Goal: Task Accomplishment & Management: Complete application form

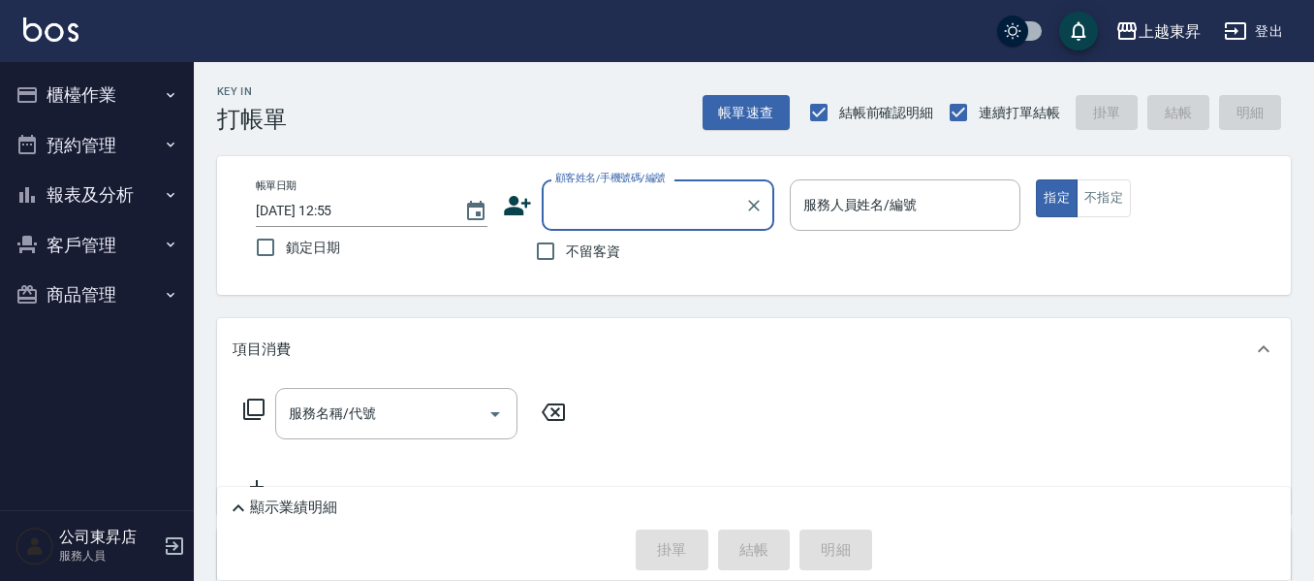
click at [565, 250] on input "不留客資" at bounding box center [545, 251] width 41 height 41
checkbox input "true"
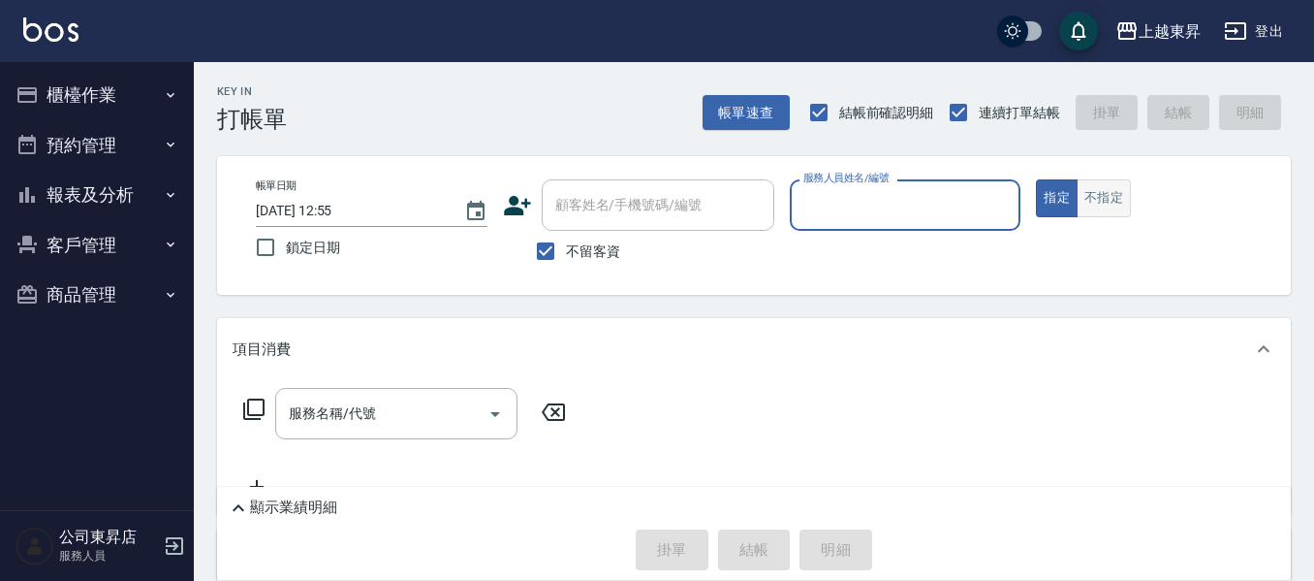
click at [1122, 200] on button "不指定" at bounding box center [1104, 198] width 54 height 38
click at [934, 206] on input "服務人員姓名/編號" at bounding box center [906, 205] width 214 height 34
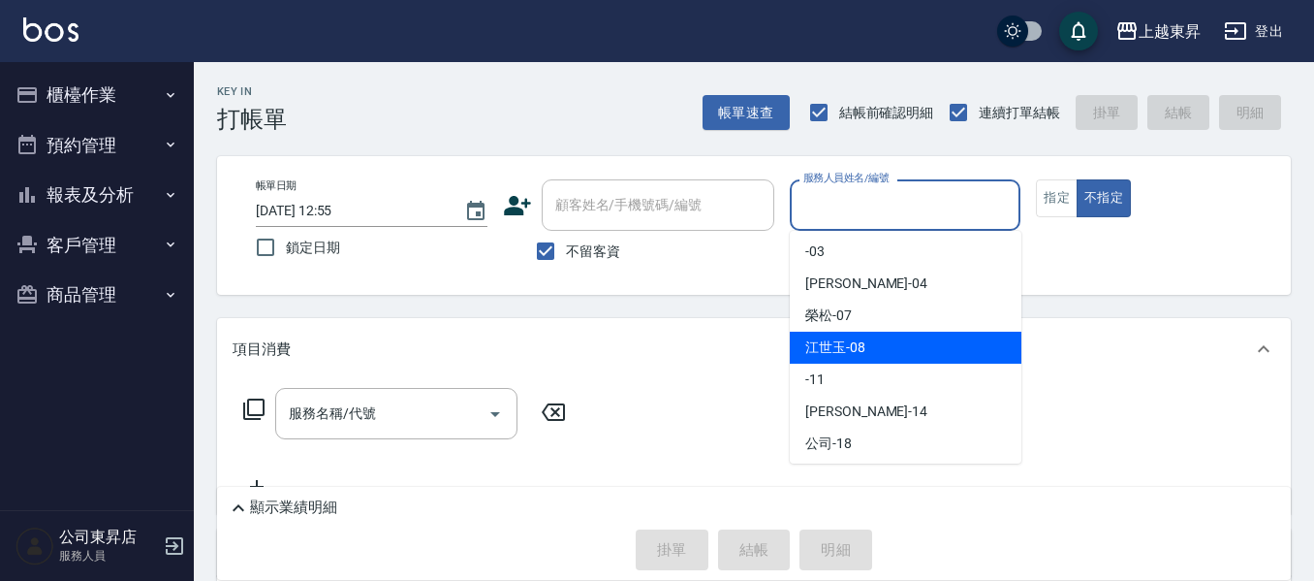
scroll to position [97, 0]
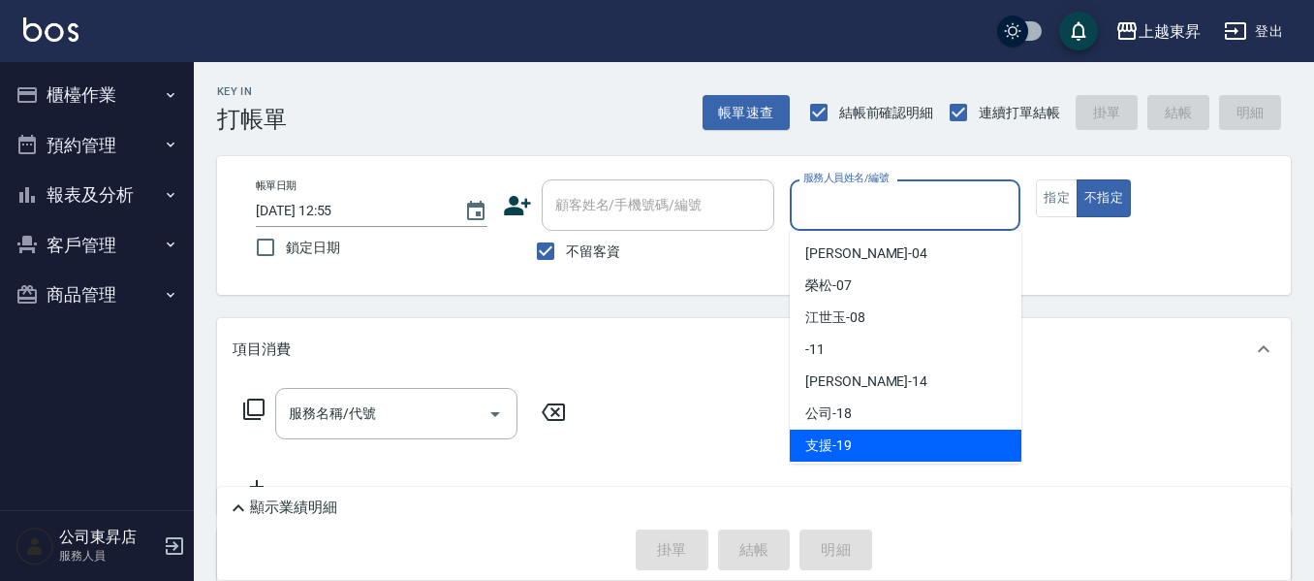
click at [933, 440] on div "支援 -19" at bounding box center [906, 445] width 232 height 32
type input "支援-19"
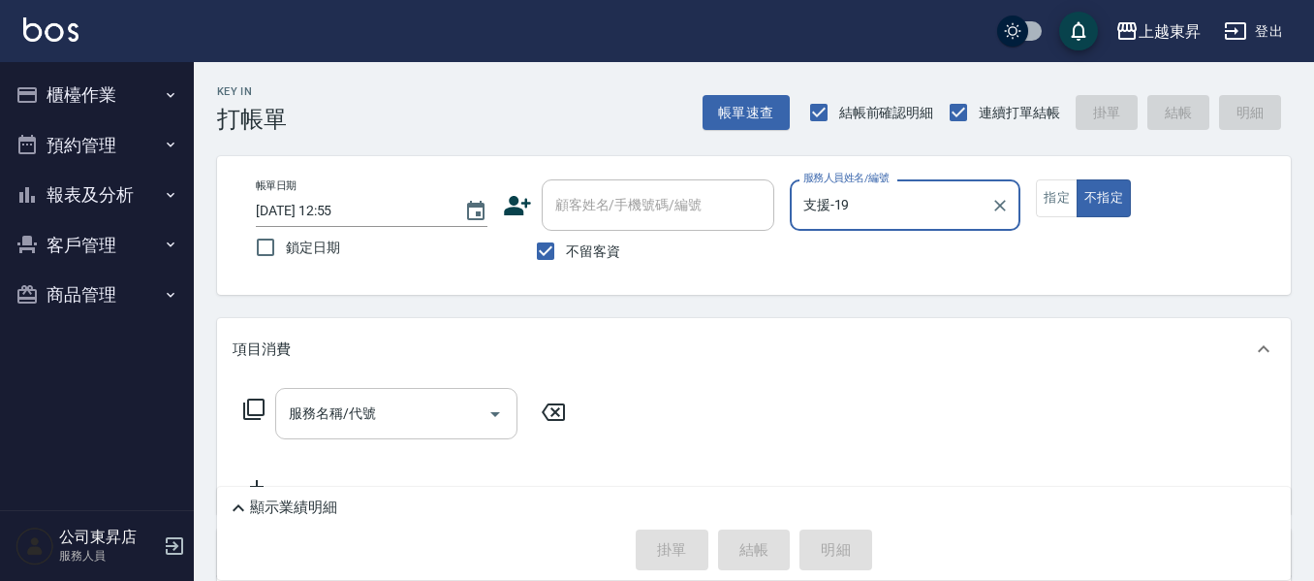
drag, startPoint x: 395, startPoint y: 439, endPoint x: 401, endPoint y: 427, distance: 14.3
click at [395, 431] on div "服務名稱/代號" at bounding box center [396, 413] width 242 height 51
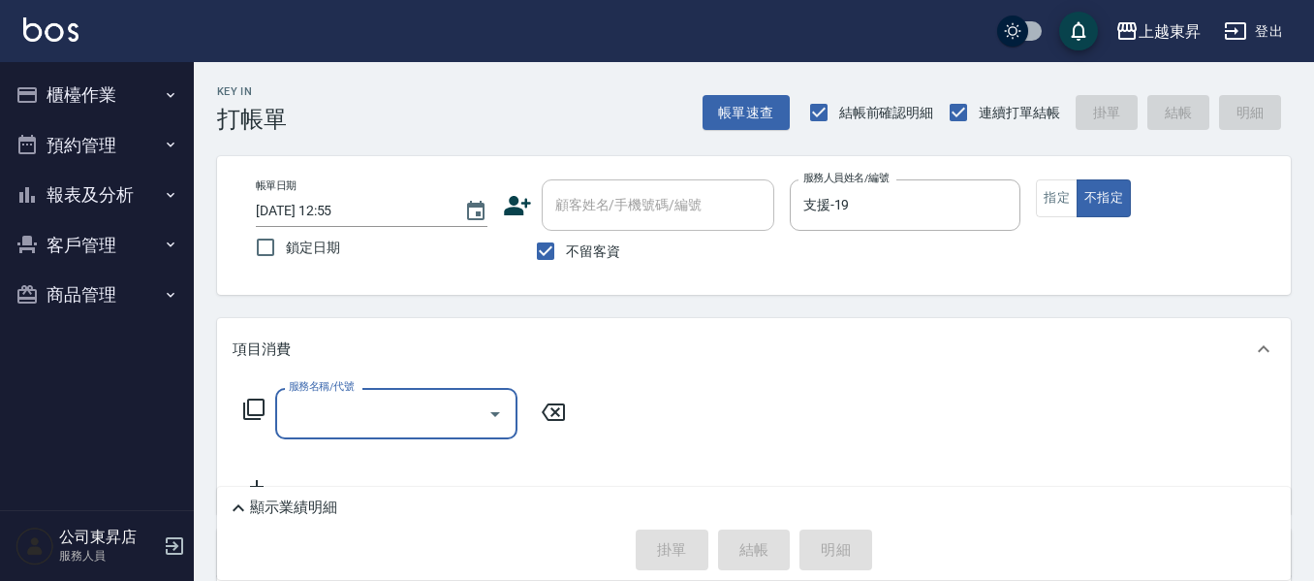
click at [397, 425] on input "服務名稱/代號" at bounding box center [382, 413] width 196 height 34
click at [393, 418] on input "服務名稱/代號" at bounding box center [382, 413] width 196 height 34
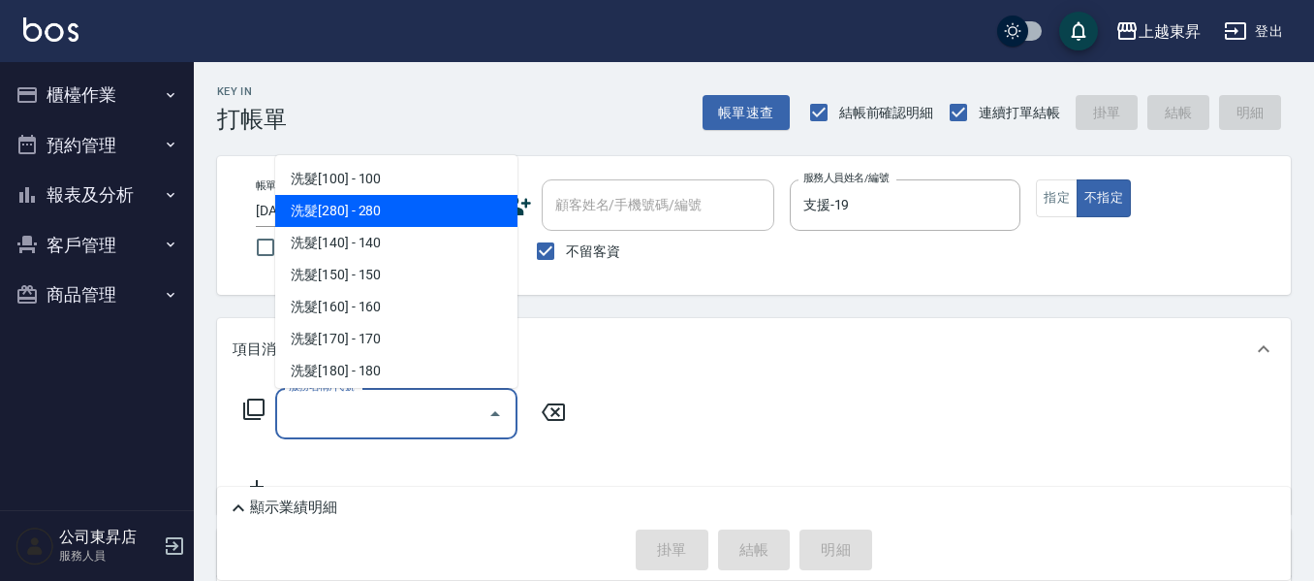
click at [405, 211] on span "洗髮[280] - 280" at bounding box center [396, 211] width 242 height 32
type input "洗髮[280](202)"
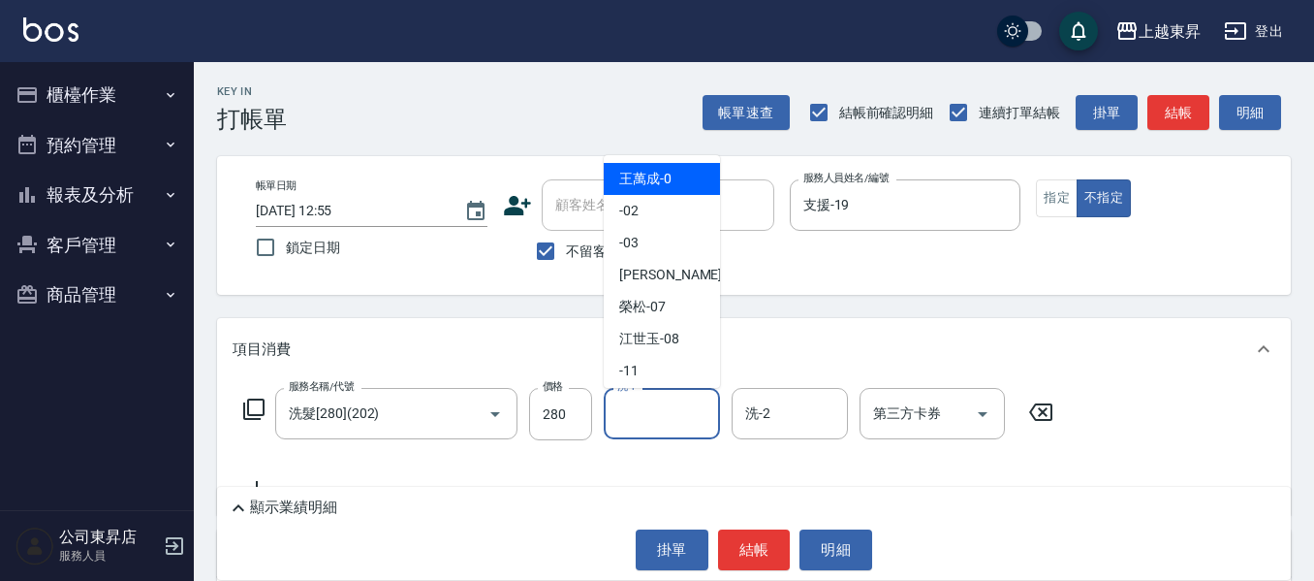
click at [642, 422] on input "洗-1" at bounding box center [662, 413] width 99 height 34
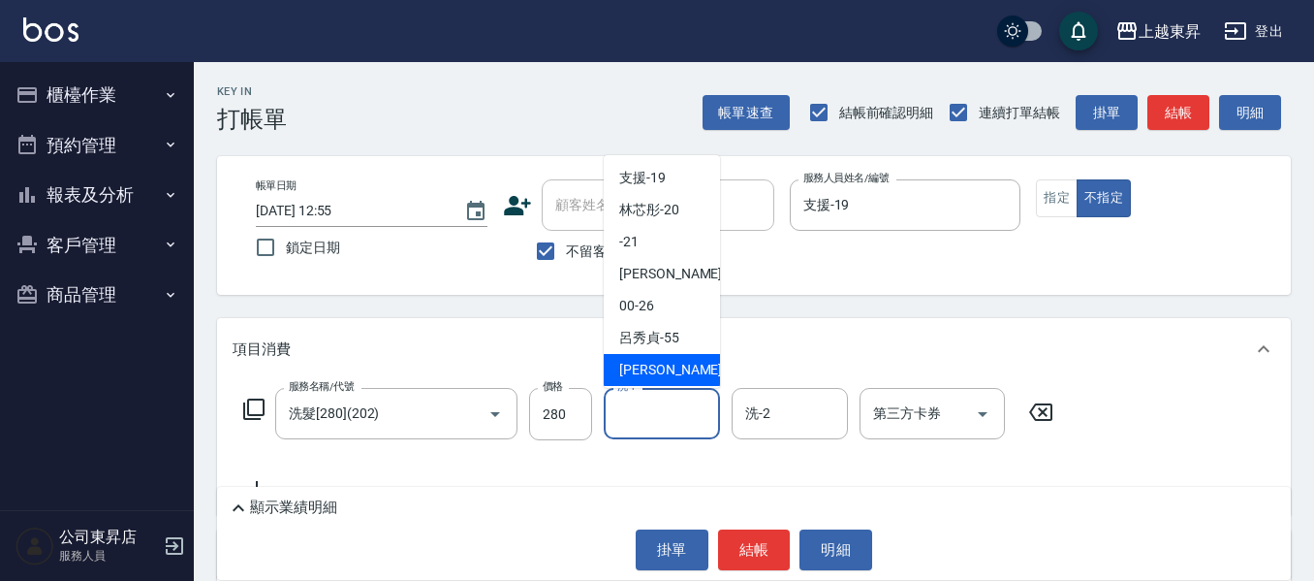
scroll to position [291, 0]
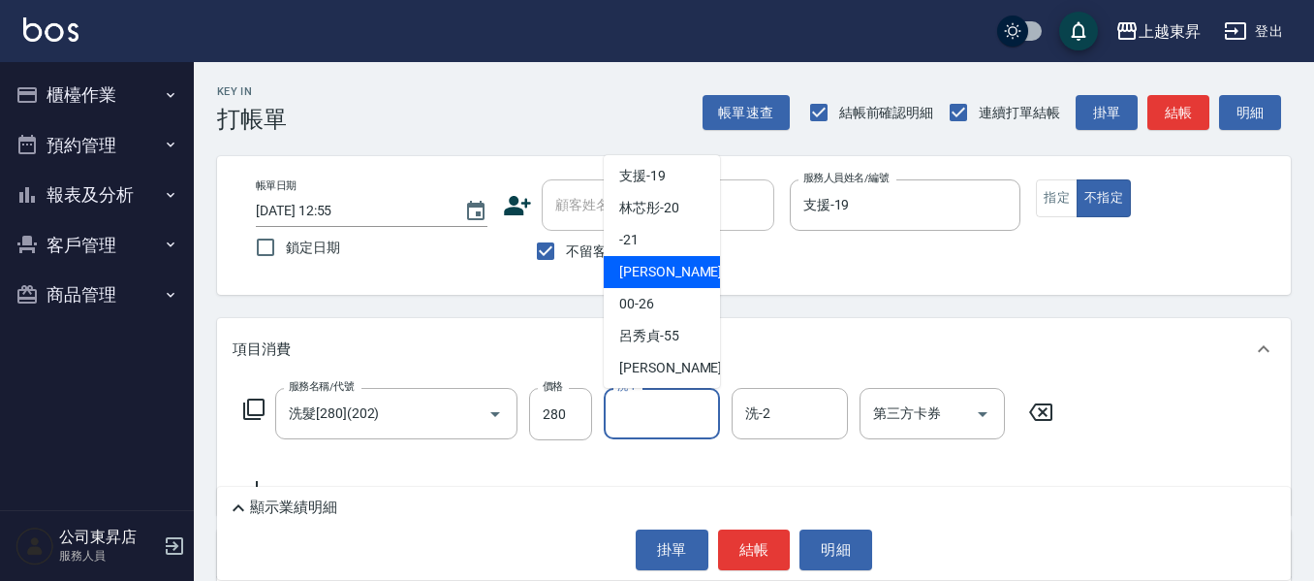
click at [673, 269] on span "[PERSON_NAME]-22" at bounding box center [680, 272] width 122 height 20
type input "[PERSON_NAME]-22"
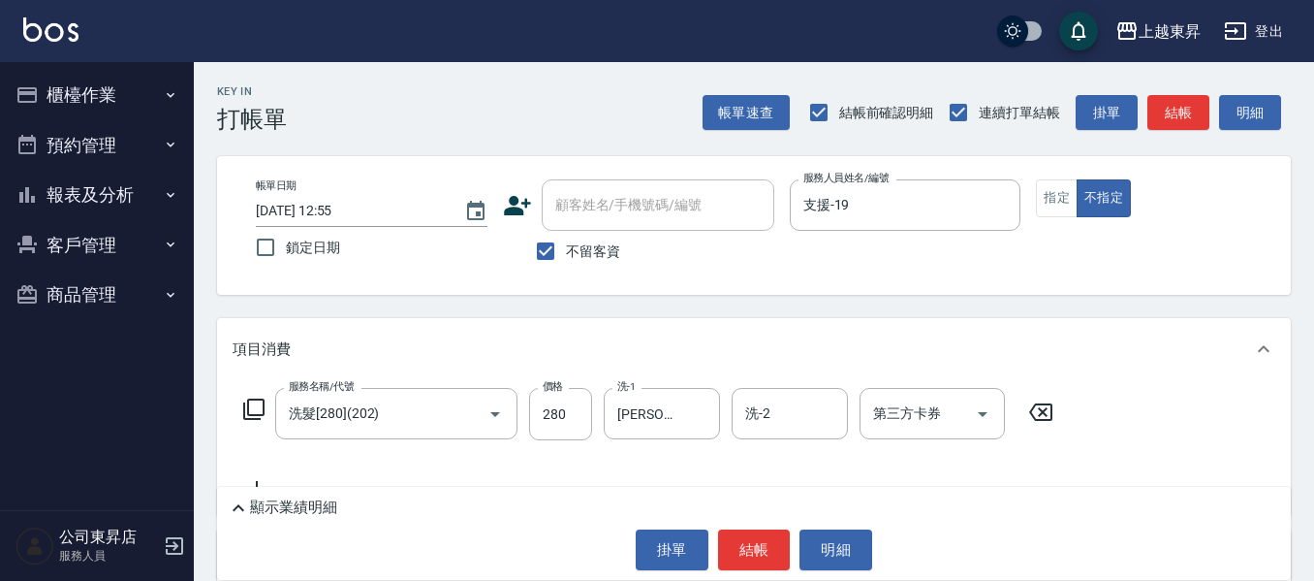
click at [253, 403] on icon at bounding box center [253, 408] width 23 height 23
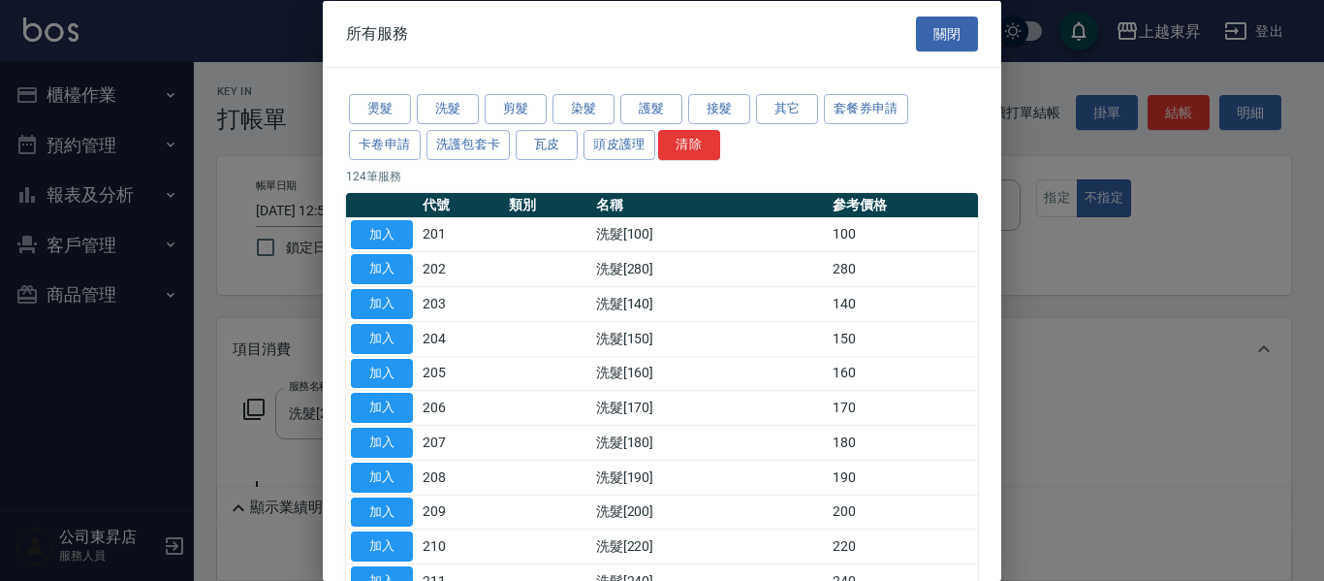
click at [1037, 154] on div at bounding box center [662, 290] width 1324 height 581
click at [932, 28] on button "關閉" at bounding box center [947, 34] width 62 height 36
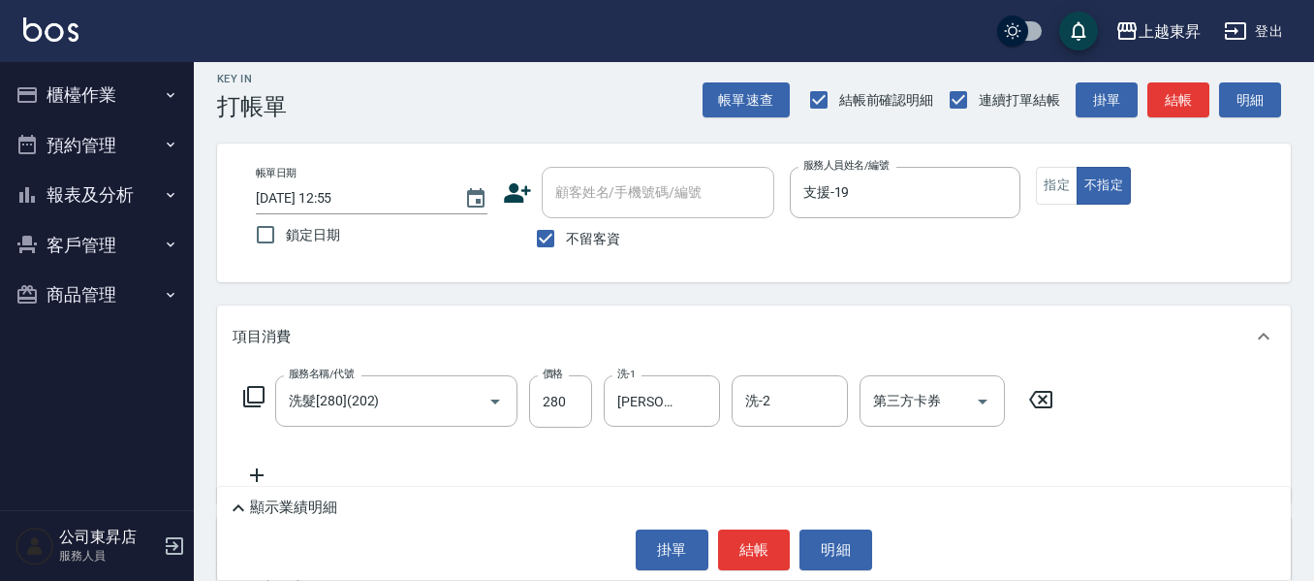
scroll to position [97, 0]
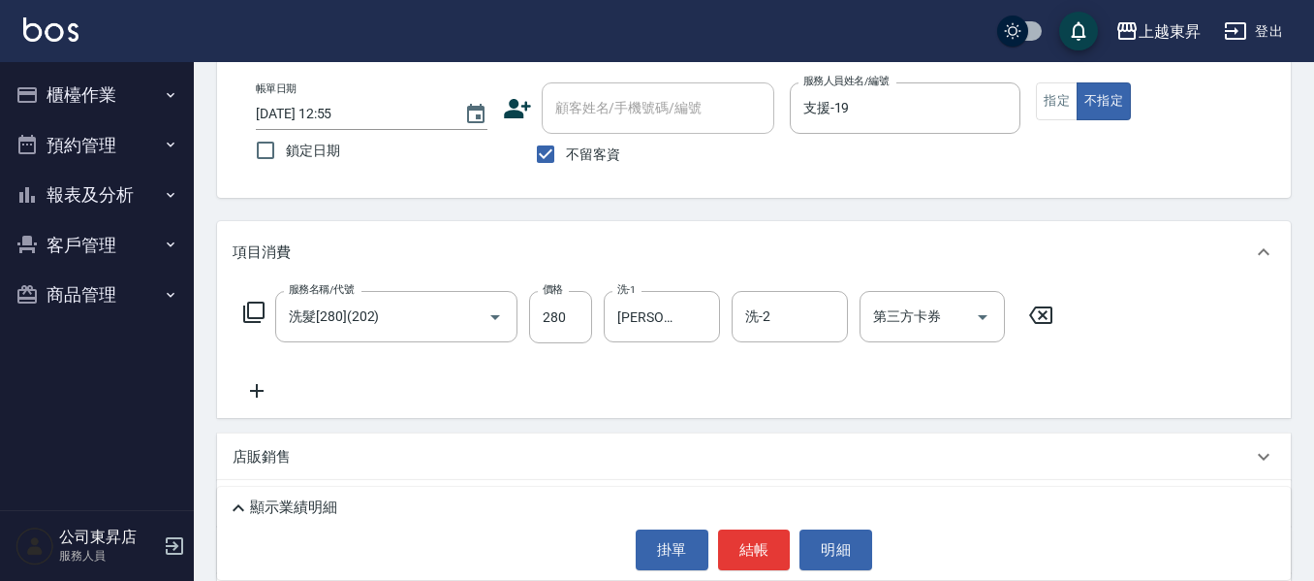
click at [250, 383] on icon at bounding box center [257, 390] width 48 height 23
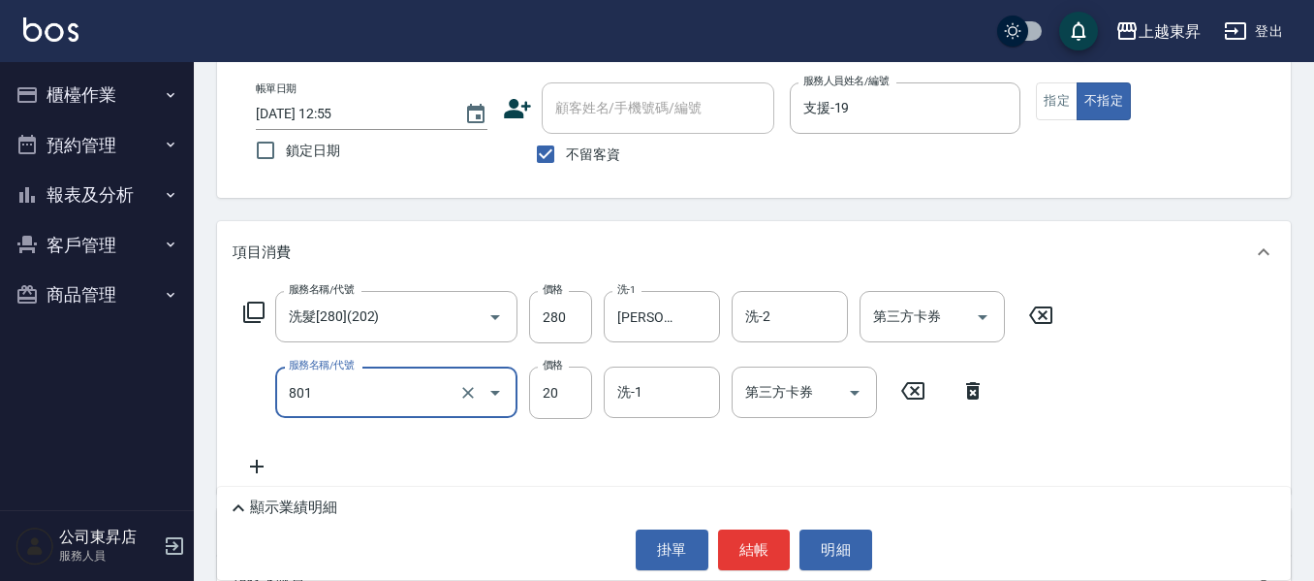
type input "潤絲(801)"
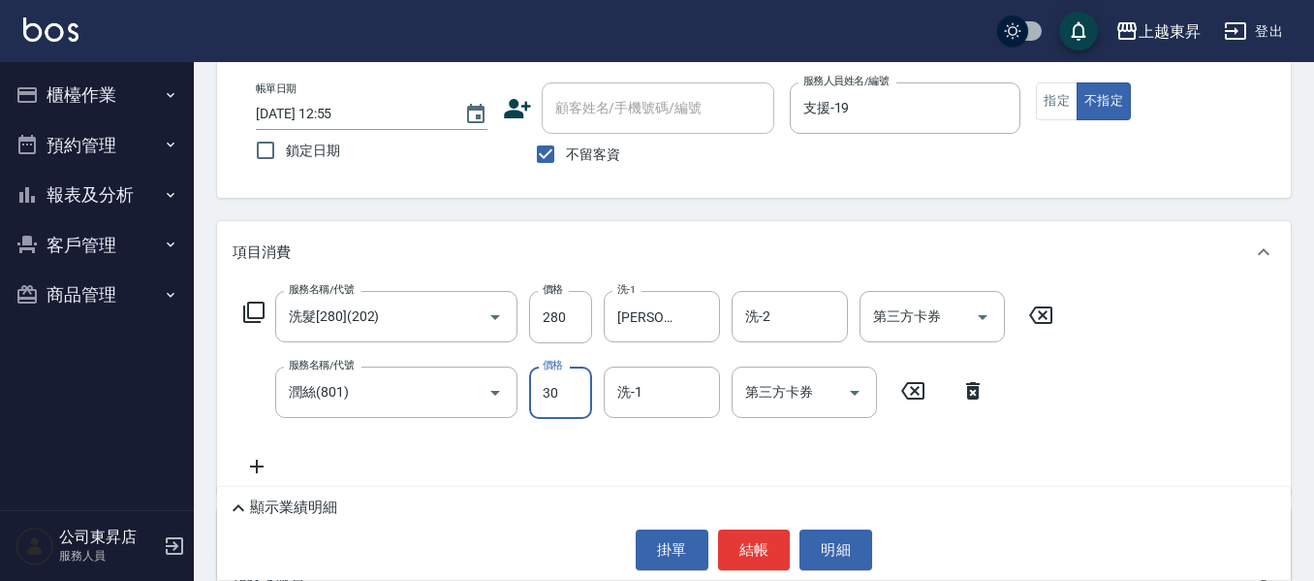
type input "30"
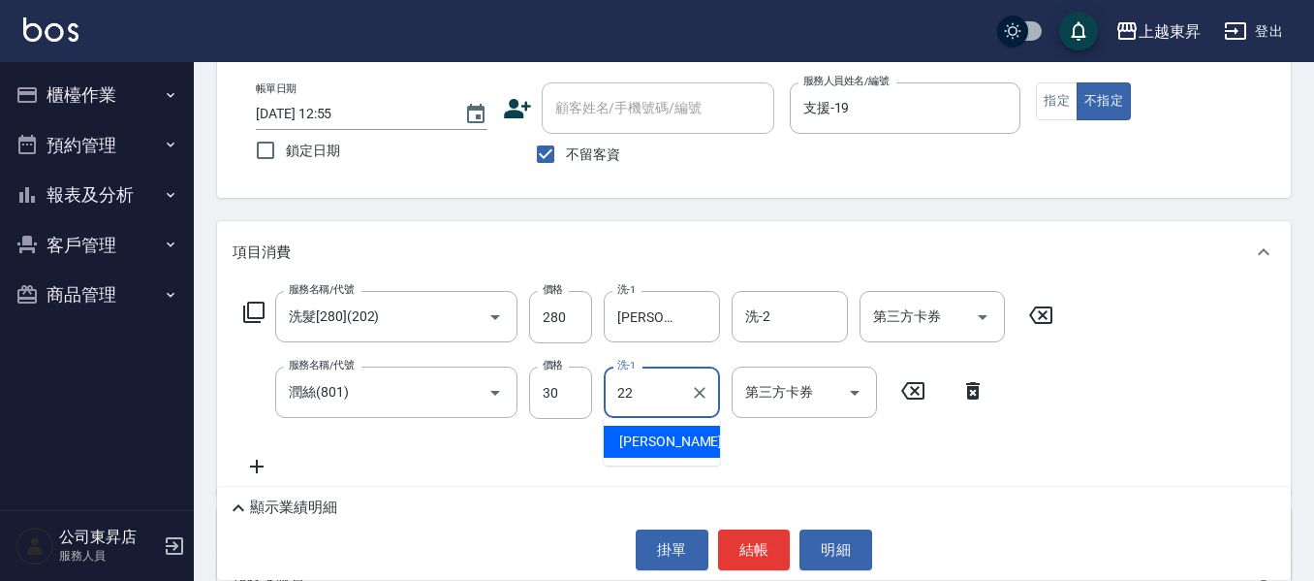
type input "[PERSON_NAME]-22"
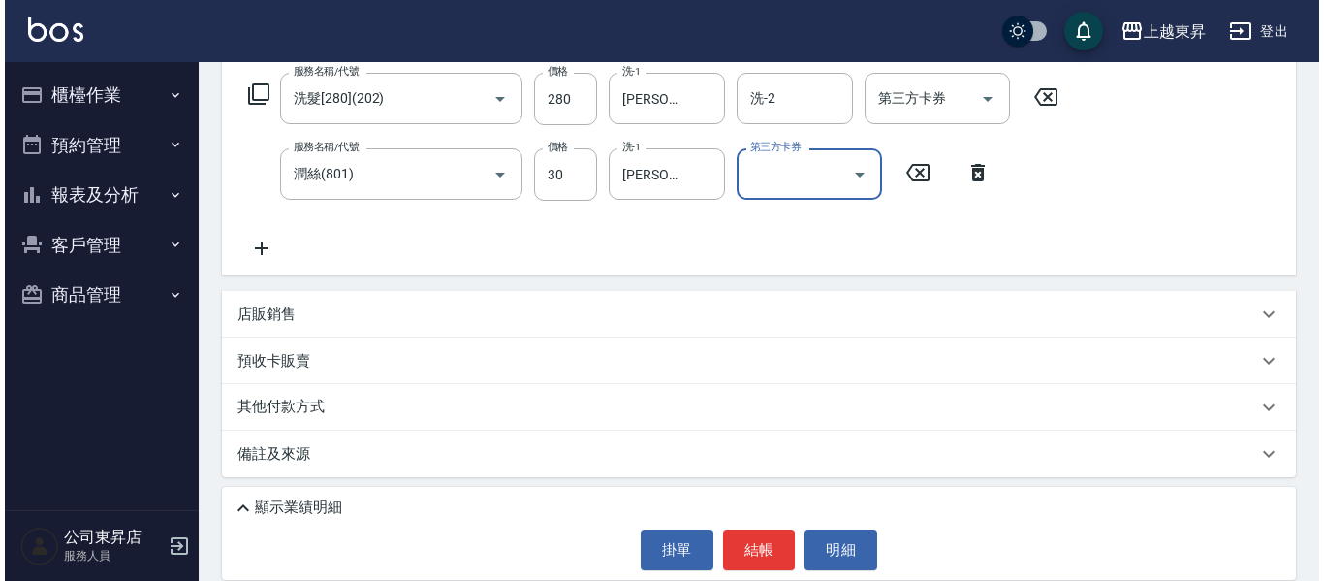
scroll to position [318, 0]
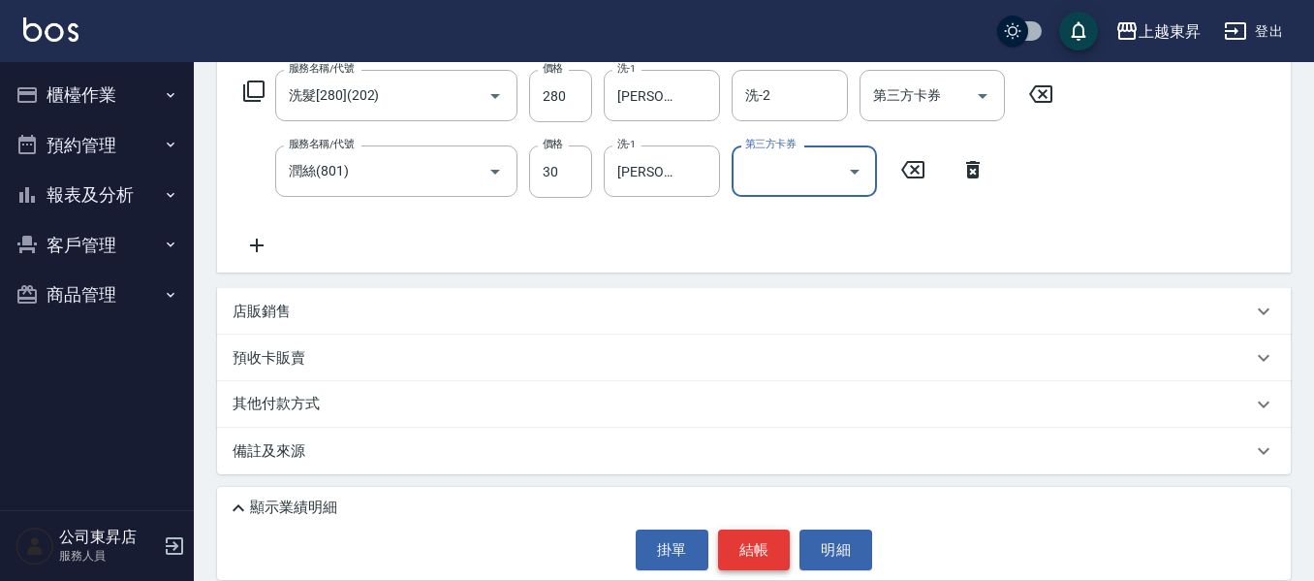
click at [735, 534] on button "結帳" at bounding box center [754, 549] width 73 height 41
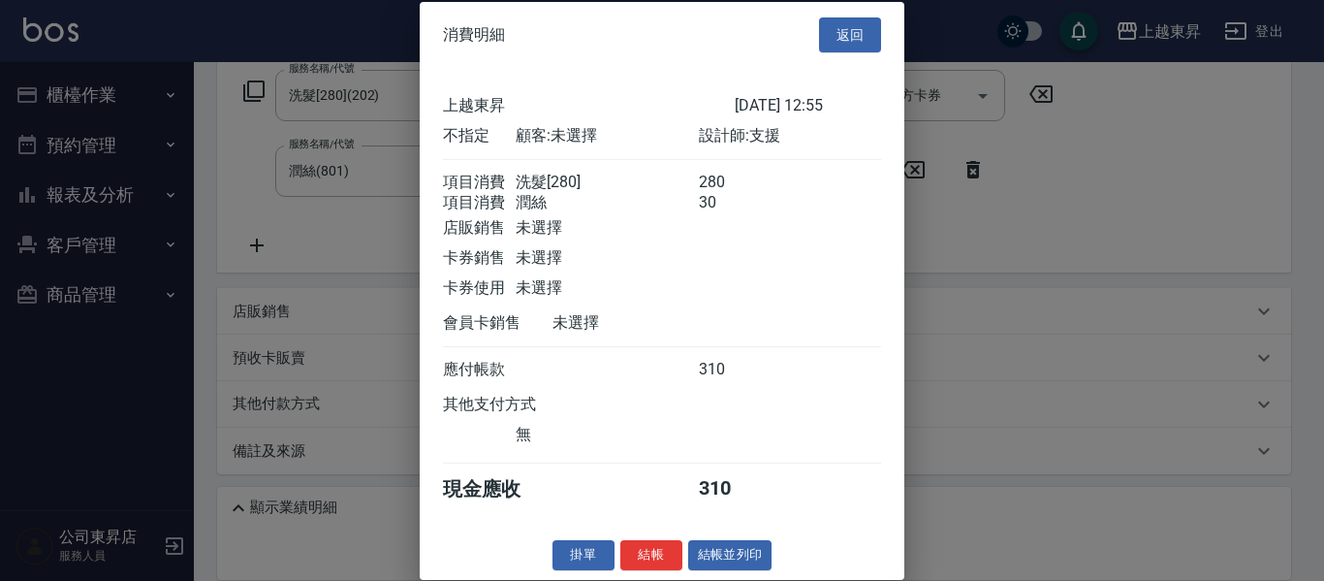
scroll to position [31, 0]
click at [733, 552] on button "結帳並列印" at bounding box center [730, 555] width 84 height 30
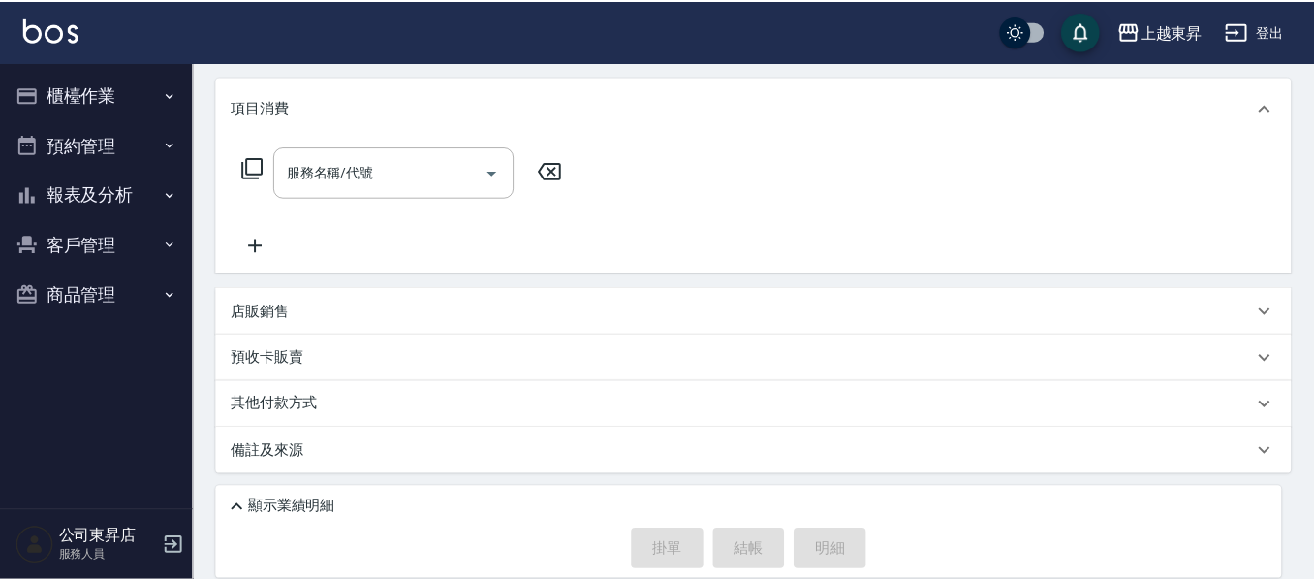
scroll to position [0, 0]
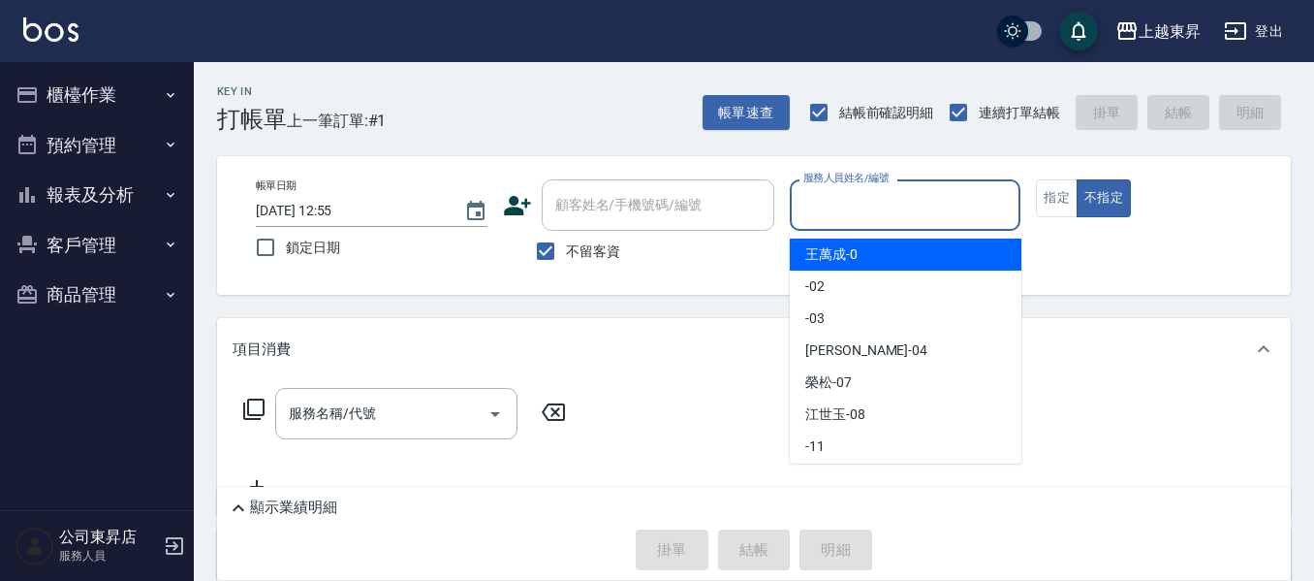
click at [822, 204] on input "服務人員姓名/編號" at bounding box center [906, 205] width 214 height 34
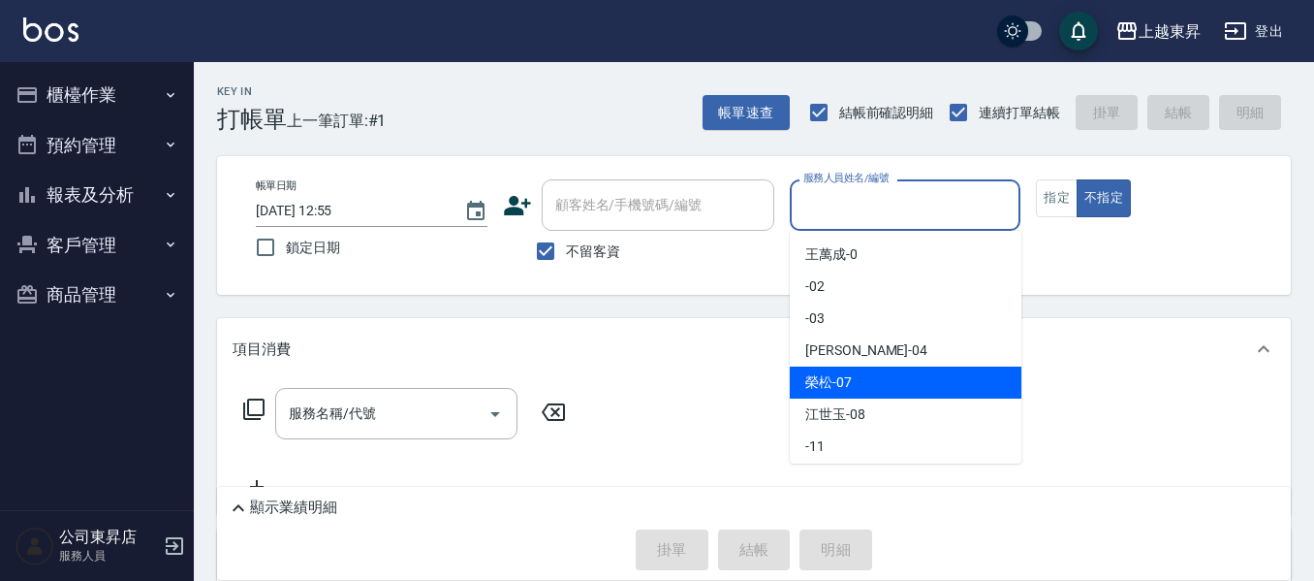
click at [853, 385] on div "[PERSON_NAME] -07" at bounding box center [906, 382] width 232 height 32
type input "[PERSON_NAME]-07"
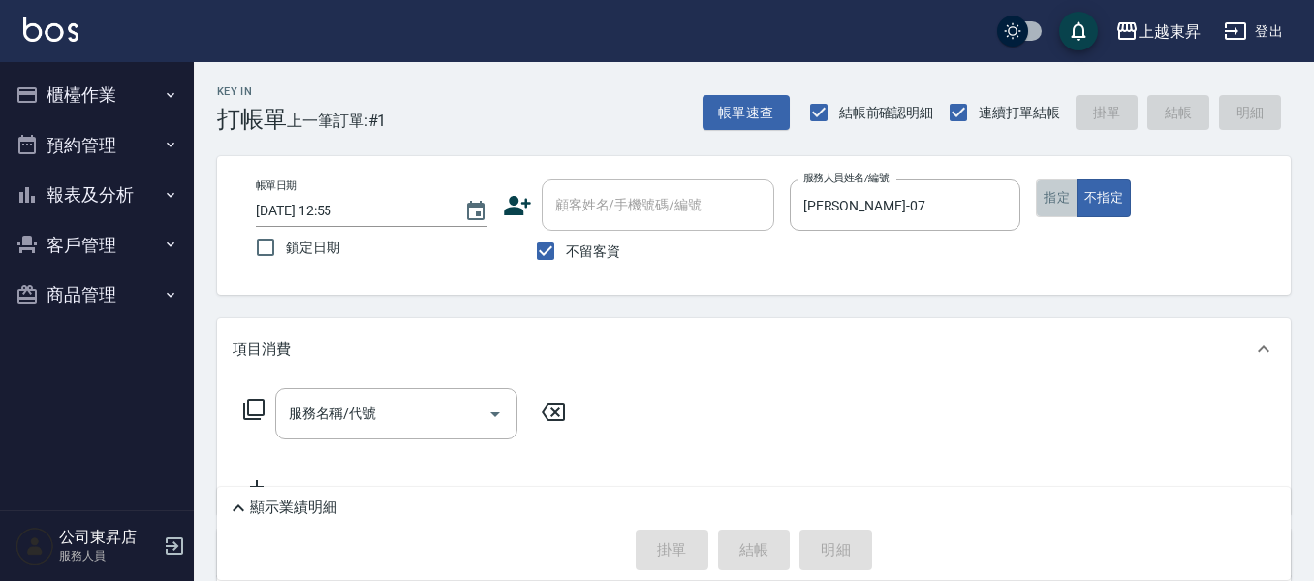
click at [1052, 206] on button "指定" at bounding box center [1057, 198] width 42 height 38
click at [434, 408] on input "服務名稱/代號" at bounding box center [382, 413] width 196 height 34
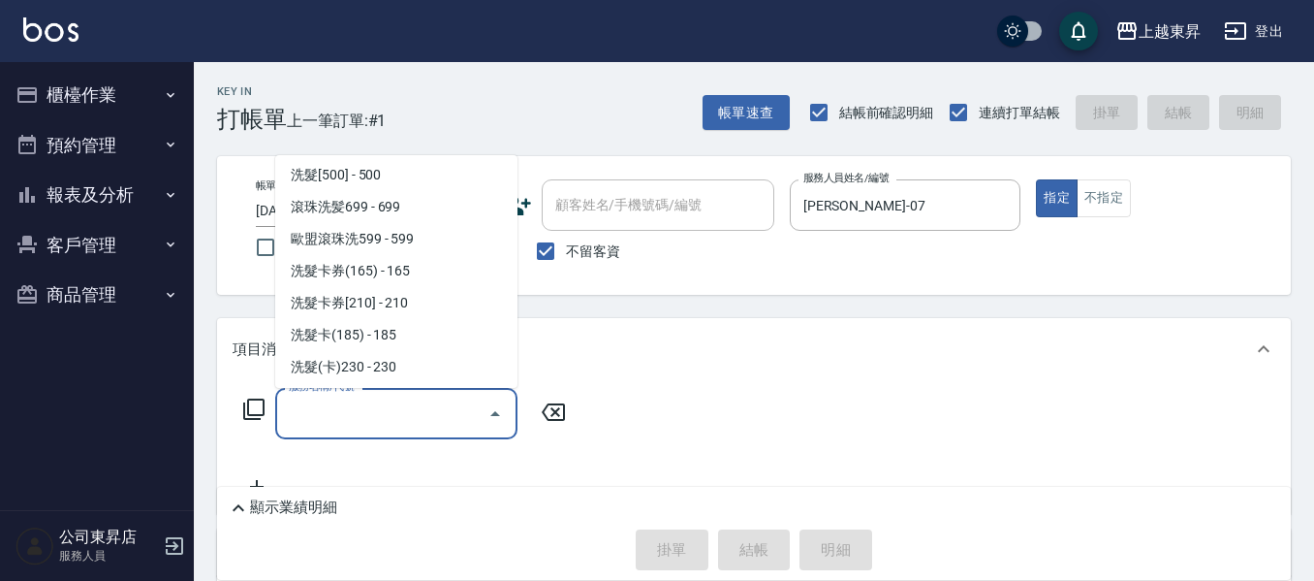
scroll to position [485, 0]
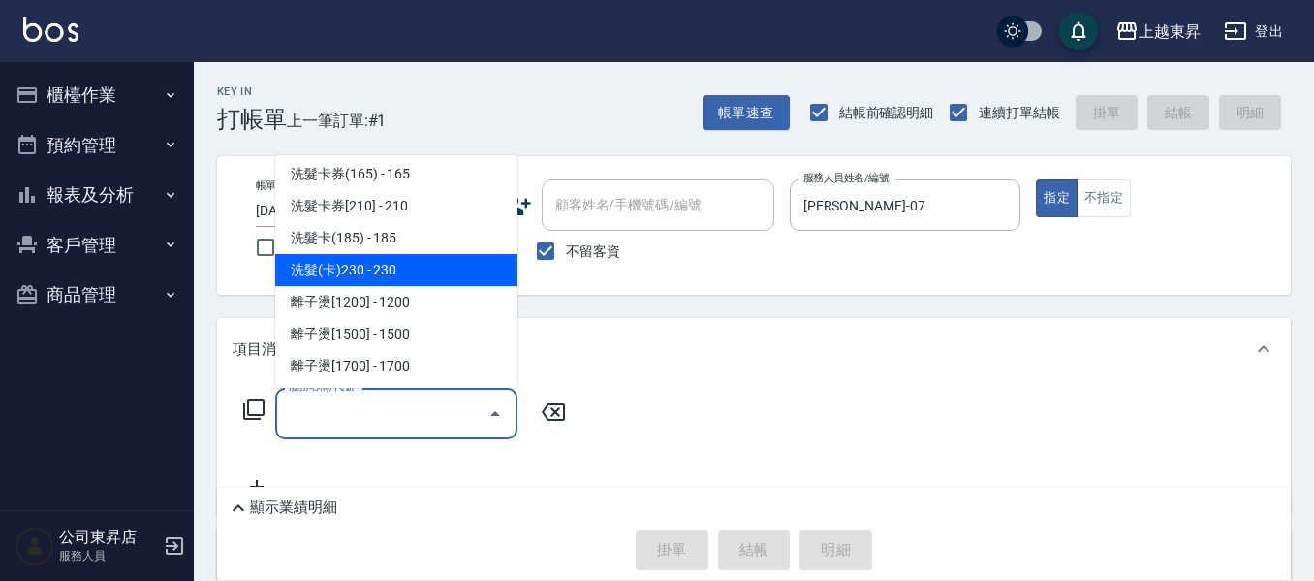
click at [385, 270] on span "洗髮(卡)230 - 230" at bounding box center [396, 270] width 242 height 32
type input "洗髮(卡)230(224)"
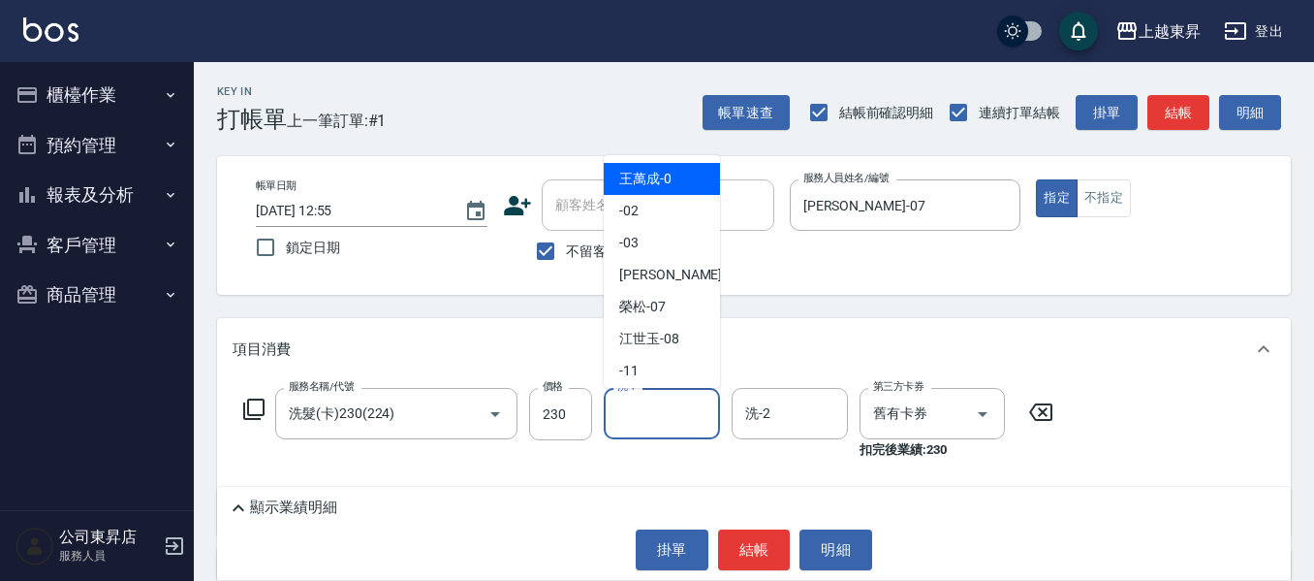
click at [634, 416] on input "洗-1" at bounding box center [662, 413] width 99 height 34
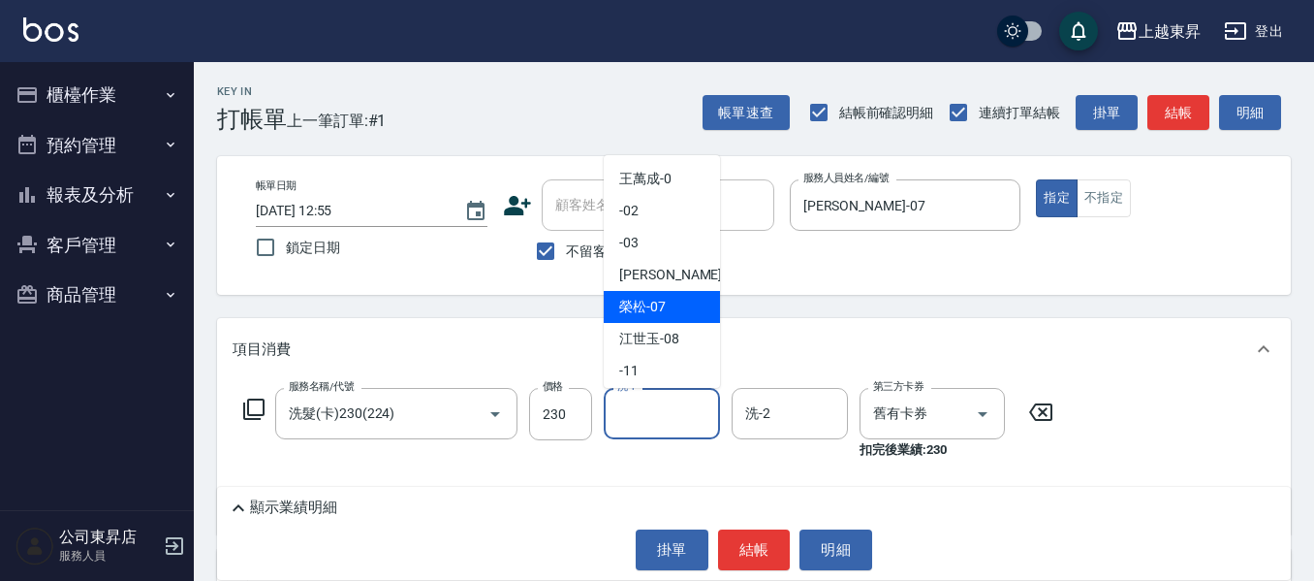
click at [631, 298] on span "[PERSON_NAME] -07" at bounding box center [642, 307] width 47 height 20
type input "[PERSON_NAME]-07"
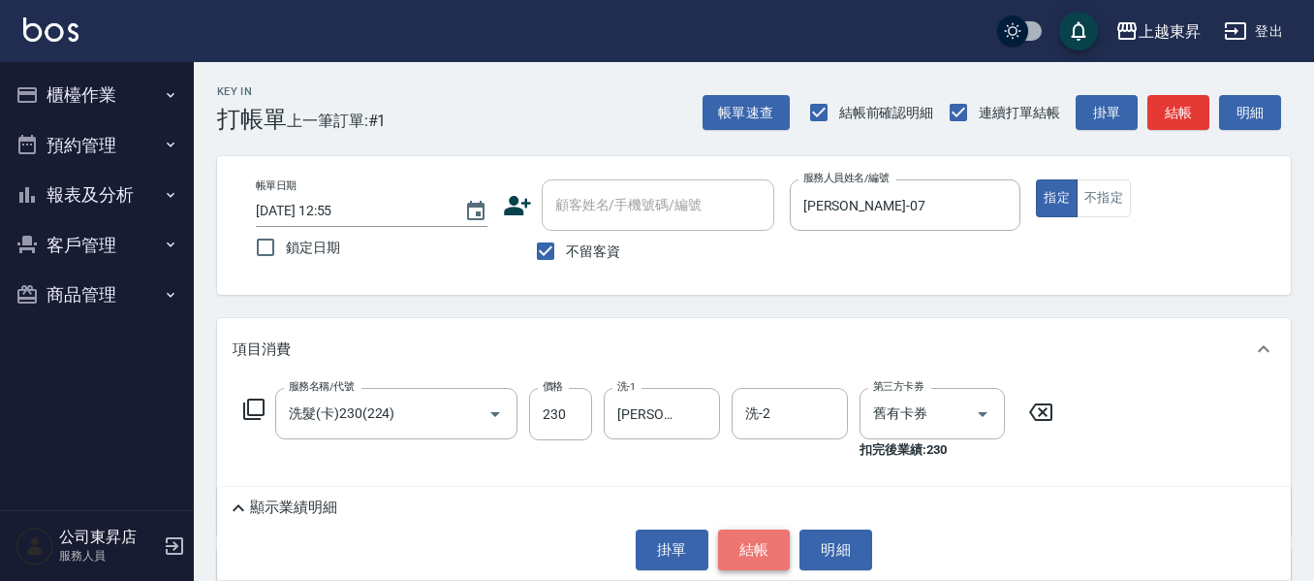
click at [753, 543] on button "結帳" at bounding box center [754, 549] width 73 height 41
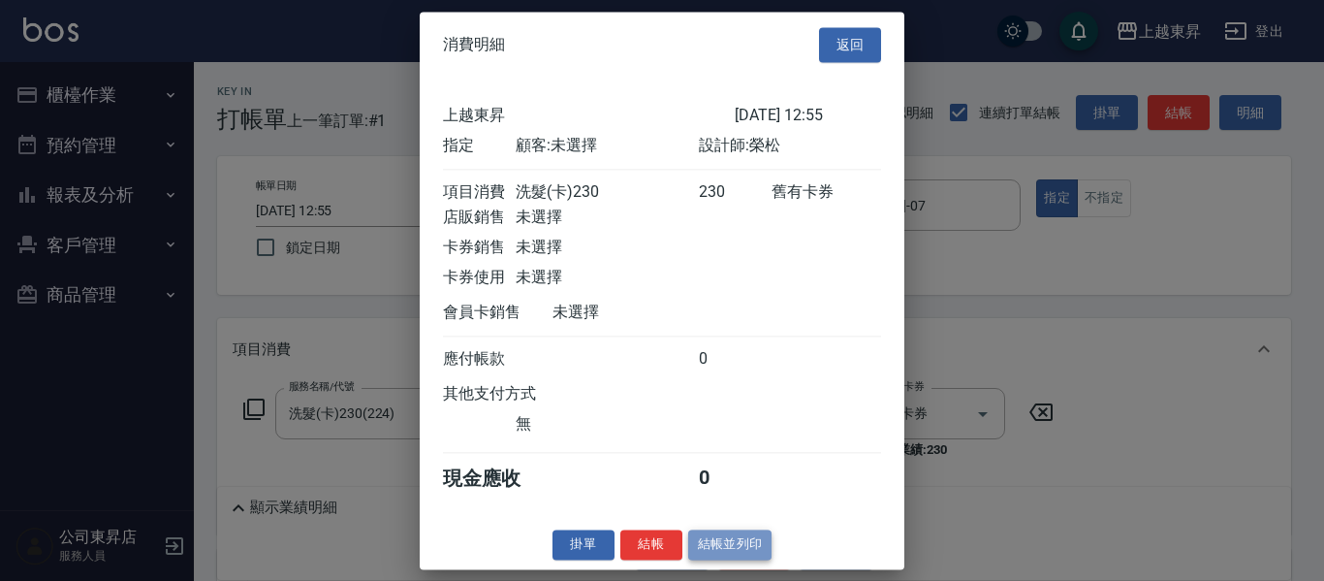
click at [749, 558] on button "結帳並列印" at bounding box center [730, 544] width 84 height 30
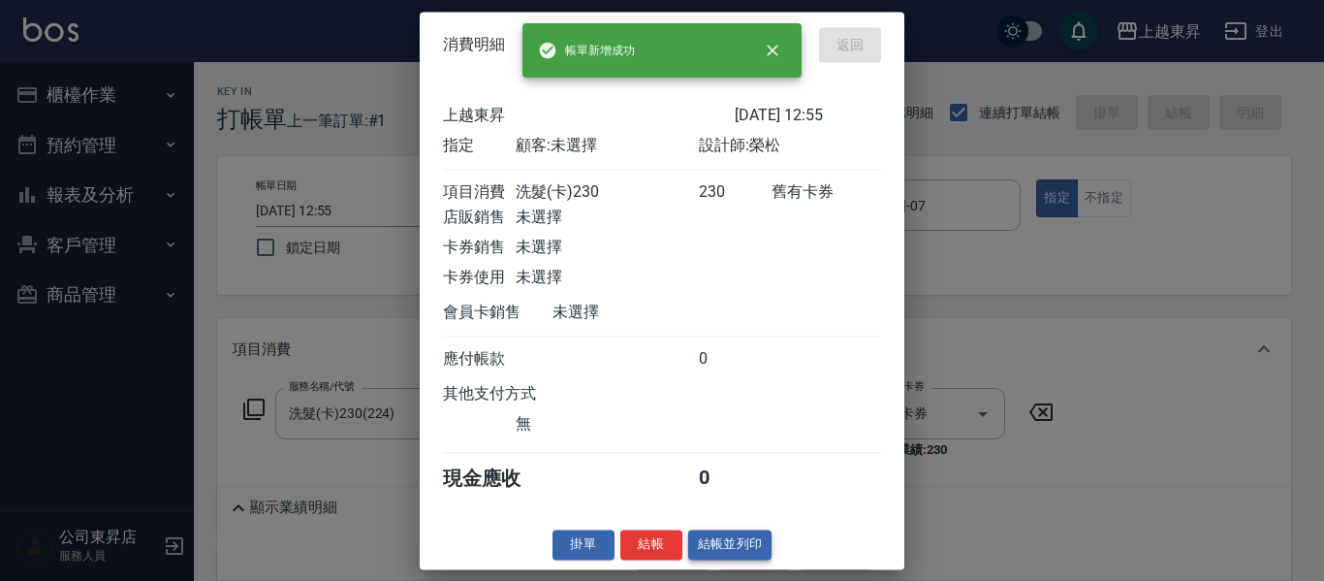
type input "[DATE] 13:03"
